Goal: Information Seeking & Learning: Find specific fact

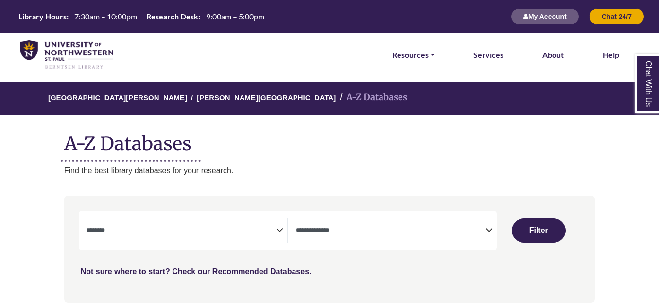
select select "Database Subject Filter"
select select "Database Types Filter"
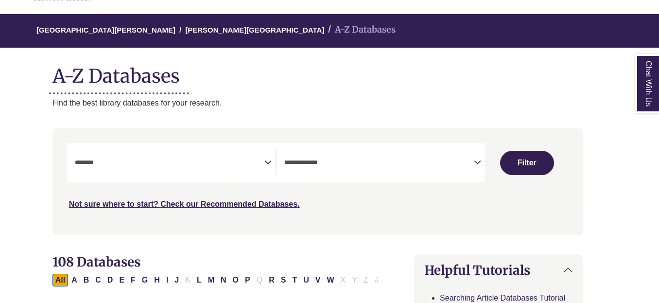
scroll to position [68, 12]
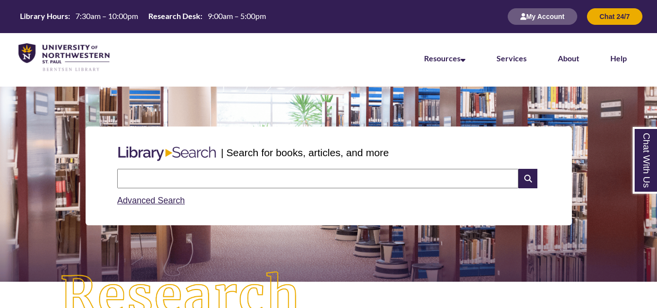
click at [347, 169] on input "text" at bounding box center [317, 178] width 401 height 19
type input "**********"
click at [534, 180] on icon at bounding box center [527, 178] width 18 height 19
